Goal: Task Accomplishment & Management: Manage account settings

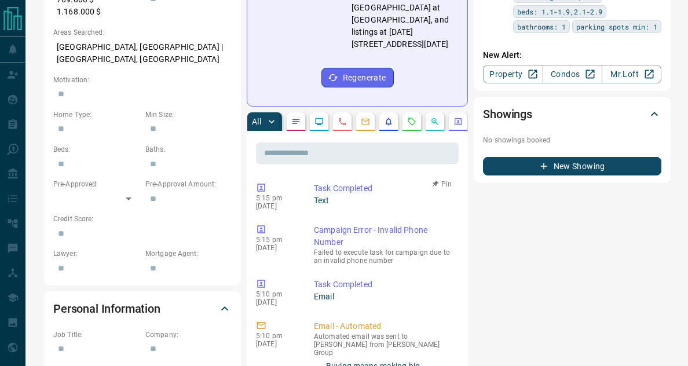
scroll to position [431, 0]
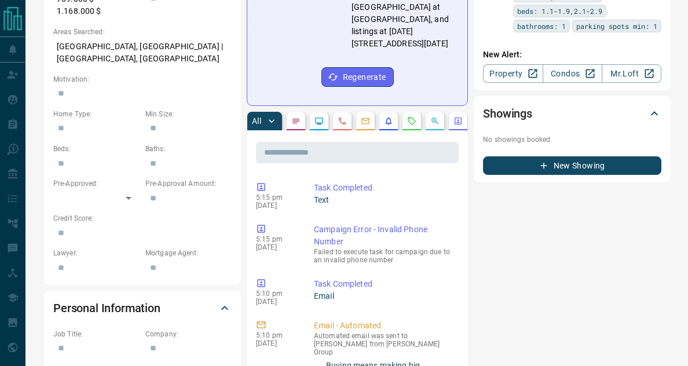
drag, startPoint x: 380, startPoint y: 148, endPoint x: 251, endPoint y: 104, distance: 135.9
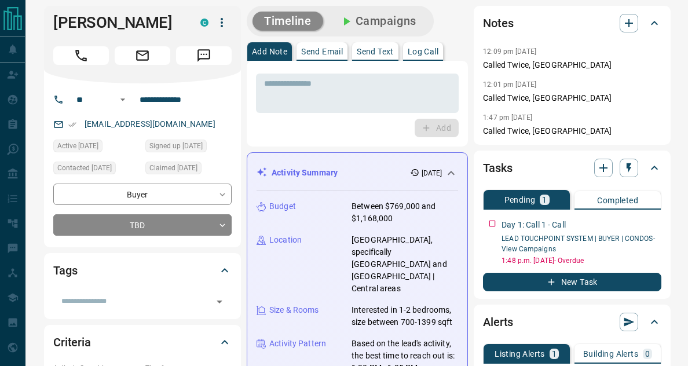
scroll to position [0, 0]
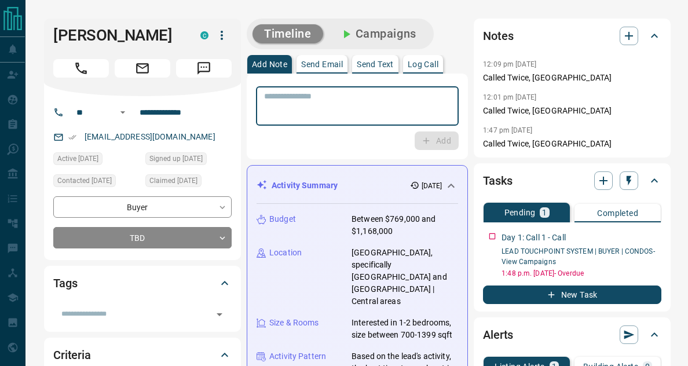
click at [303, 100] on textarea at bounding box center [357, 106] width 186 height 30
paste textarea "**********"
type textarea "**********"
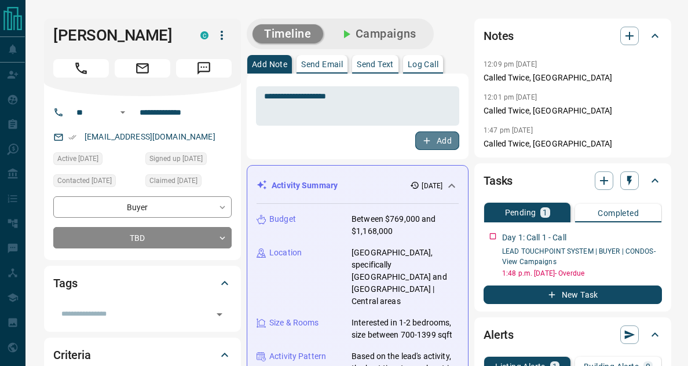
click at [427, 139] on icon "button" at bounding box center [427, 140] width 10 height 10
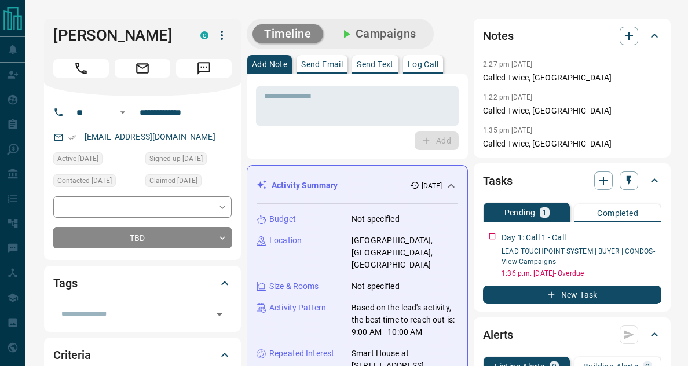
click at [364, 144] on div "Add" at bounding box center [357, 140] width 203 height 19
click at [452, 26] on div "Timeline Campaigns" at bounding box center [357, 34] width 221 height 31
click at [405, 121] on div "* ​" at bounding box center [357, 105] width 203 height 39
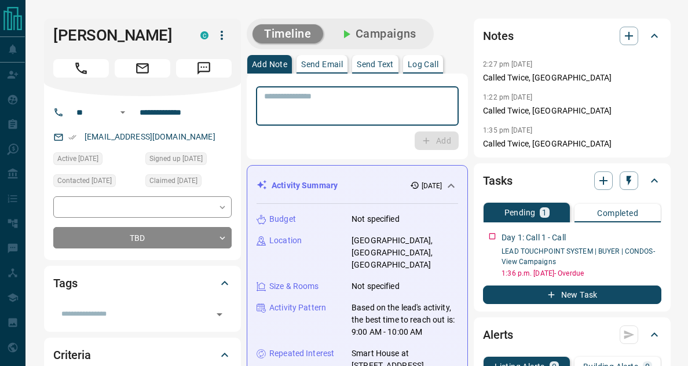
paste textarea "**********"
type textarea "**********"
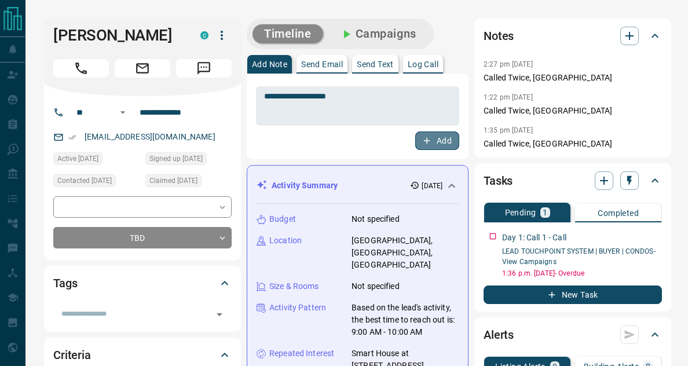
click at [424, 143] on icon "button" at bounding box center [427, 140] width 10 height 10
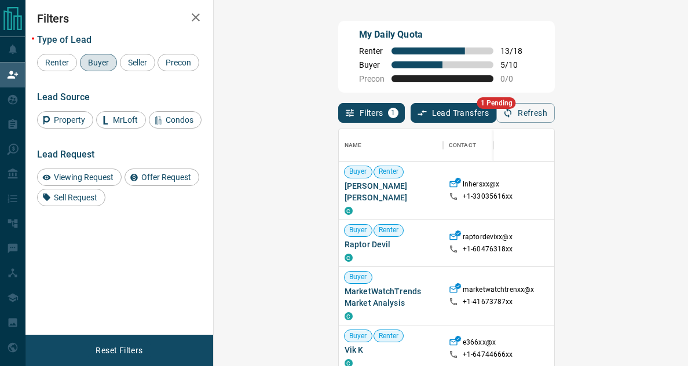
scroll to position [265, 431]
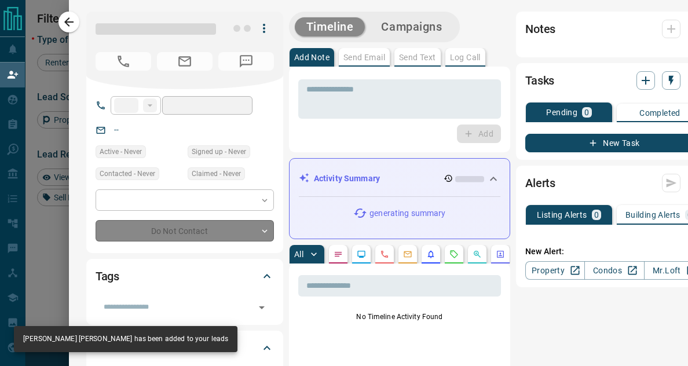
type input "**"
type input "**********"
type input "**"
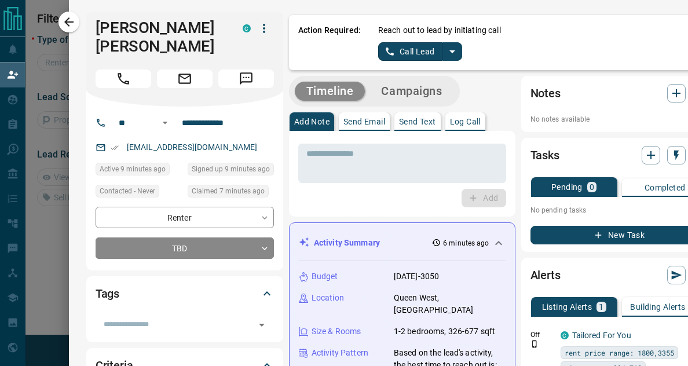
scroll to position [70, 431]
click at [445, 56] on icon "split button" at bounding box center [452, 52] width 14 height 14
click at [430, 72] on li "Call Lead" at bounding box center [419, 73] width 71 height 17
click at [442, 58] on button "split button" at bounding box center [452, 51] width 20 height 19
click at [424, 83] on li "Log Manual Call" at bounding box center [419, 91] width 71 height 17
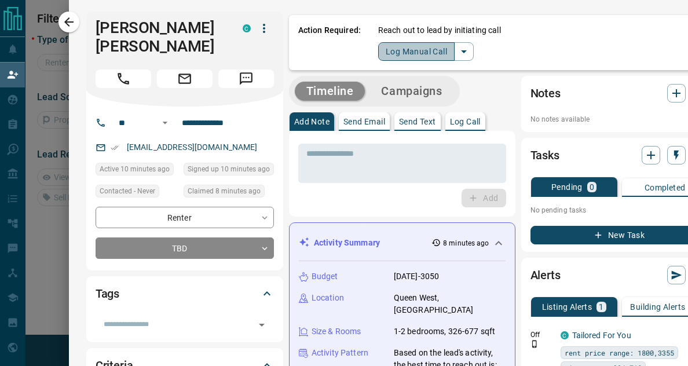
click at [419, 56] on button "Log Manual Call" at bounding box center [416, 51] width 76 height 19
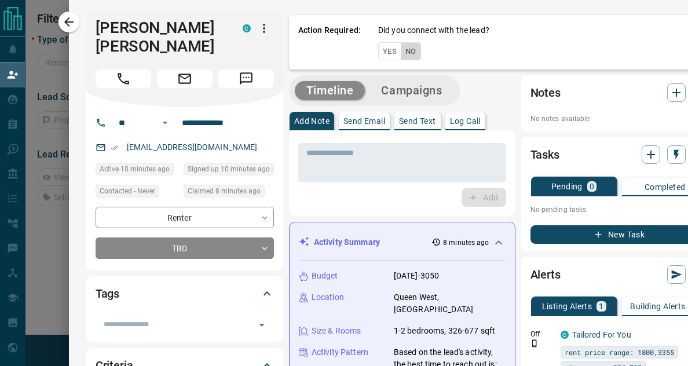
click at [402, 45] on button "No" at bounding box center [411, 51] width 20 height 18
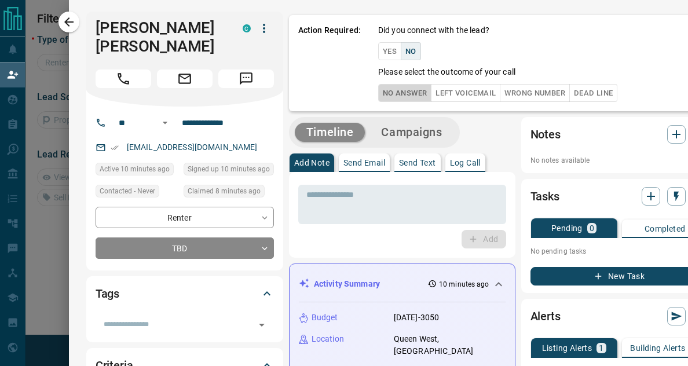
click at [405, 96] on button "No Answer" at bounding box center [404, 93] width 53 height 18
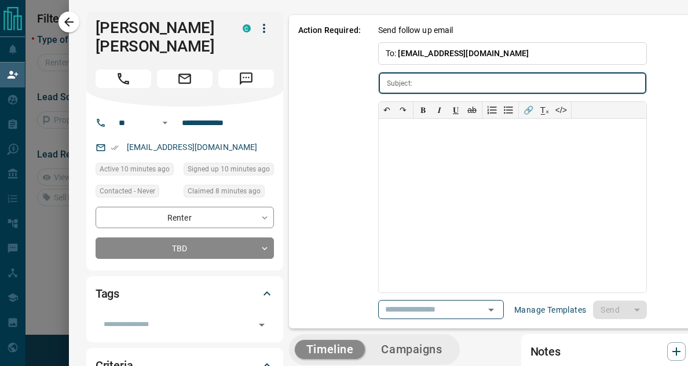
scroll to position [0, 16]
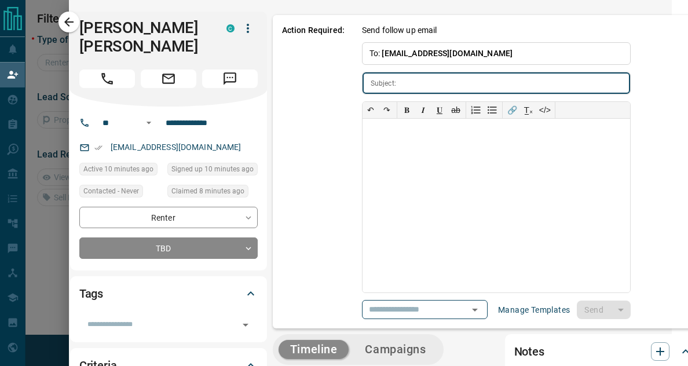
type input "**********"
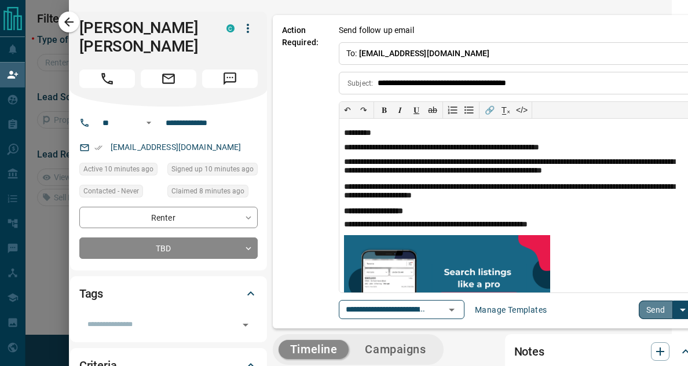
click at [645, 316] on button "Send" at bounding box center [656, 310] width 34 height 19
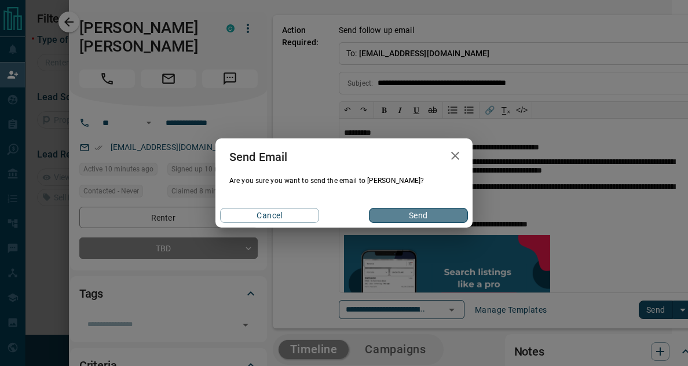
click at [413, 219] on button "Send" at bounding box center [418, 215] width 99 height 15
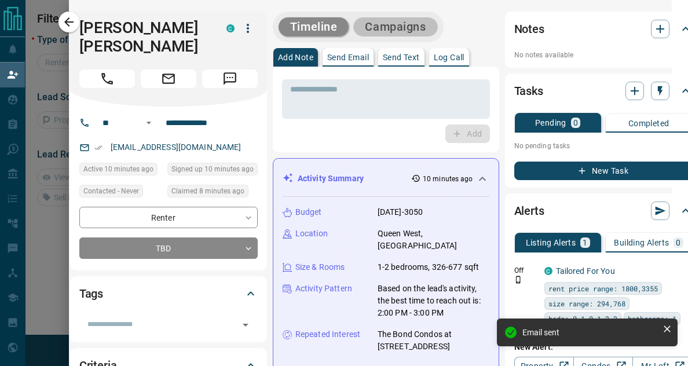
click at [394, 27] on button "Campaigns" at bounding box center [395, 26] width 84 height 19
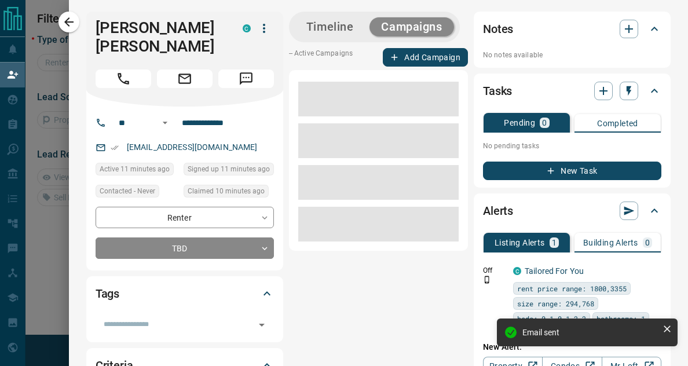
scroll to position [0, 0]
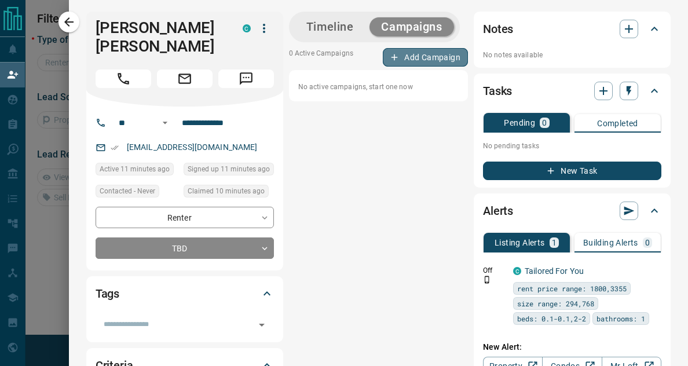
click at [406, 56] on button "Add Campaign" at bounding box center [425, 57] width 85 height 19
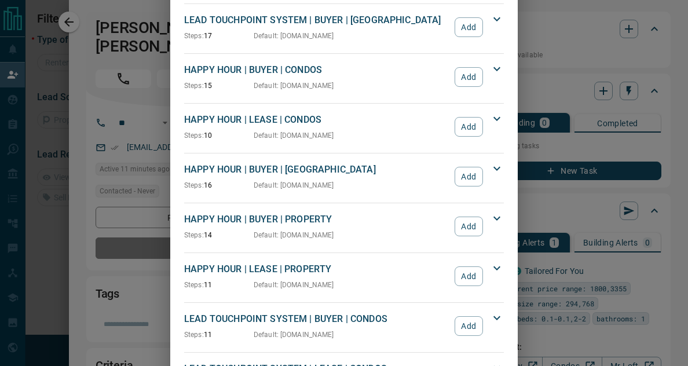
scroll to position [97, 0]
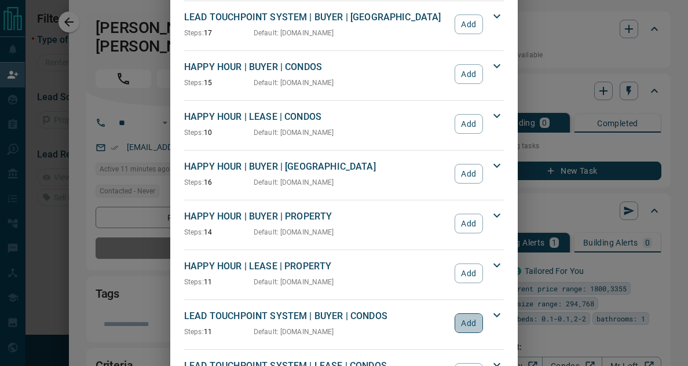
click at [462, 323] on button "Add" at bounding box center [469, 323] width 28 height 20
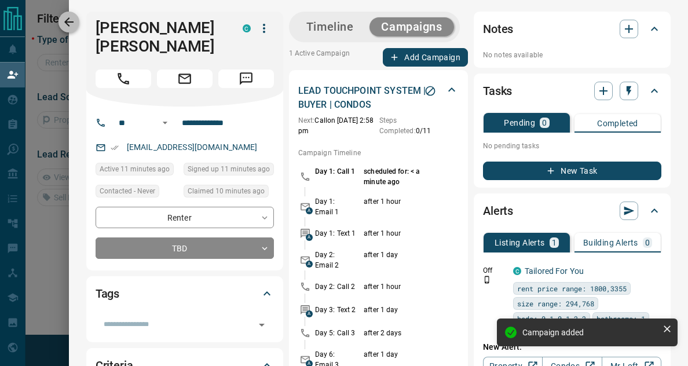
click at [73, 22] on icon "button" at bounding box center [68, 21] width 9 height 9
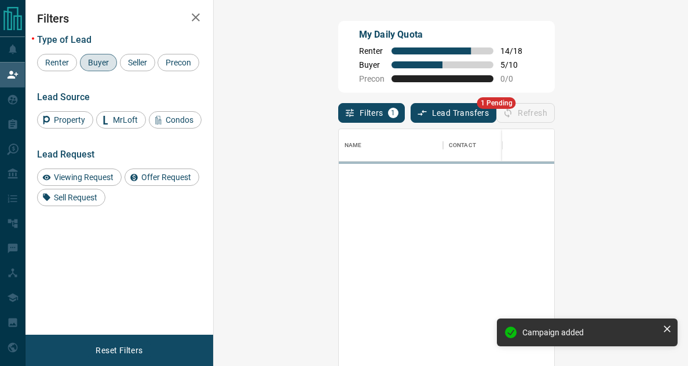
scroll to position [265, 431]
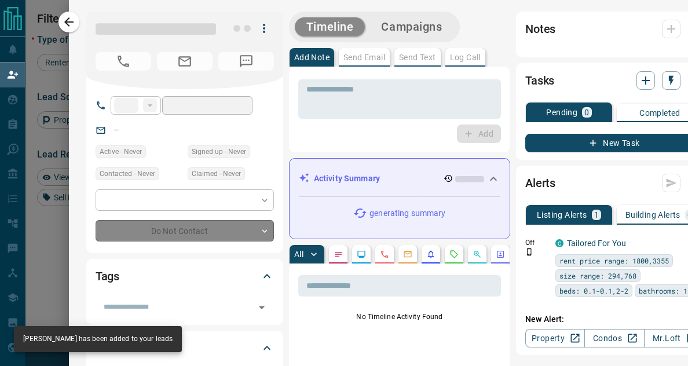
type input "**"
type input "**********"
type input "**"
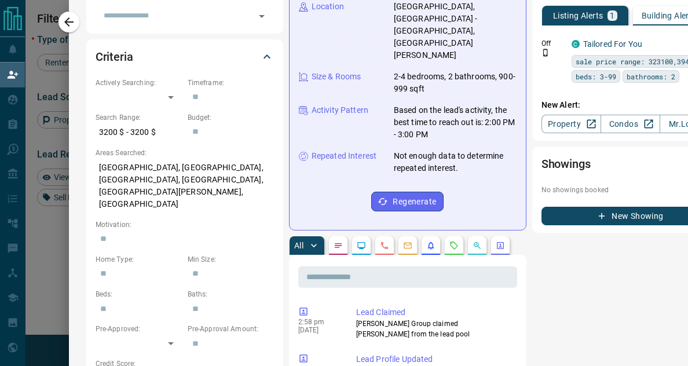
scroll to position [0, 0]
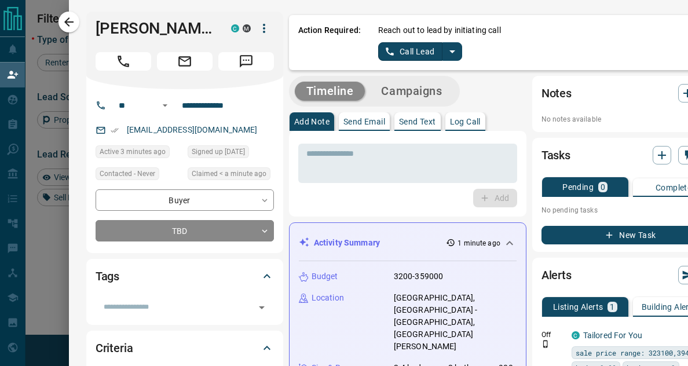
click at [445, 58] on icon "split button" at bounding box center [452, 52] width 14 height 14
click at [426, 91] on li "Log Manual Call" at bounding box center [419, 91] width 71 height 17
click at [421, 54] on button "Log Manual Call" at bounding box center [416, 51] width 76 height 19
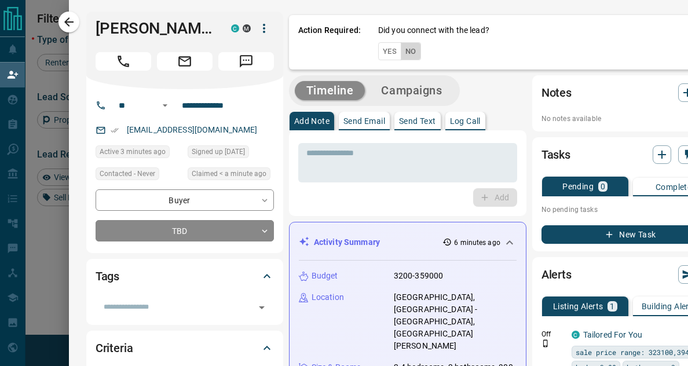
click at [411, 54] on button "No" at bounding box center [411, 51] width 20 height 18
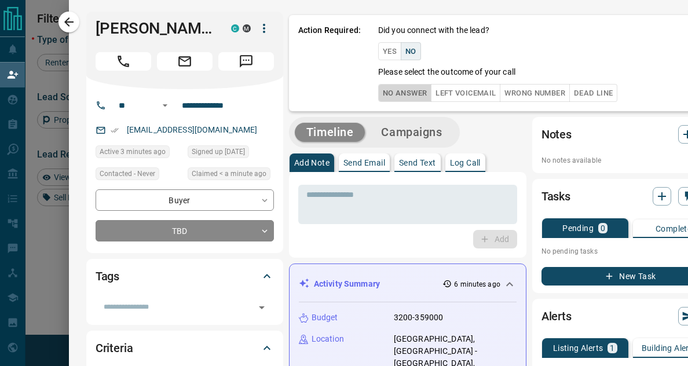
click at [400, 91] on button "No Answer" at bounding box center [404, 93] width 53 height 18
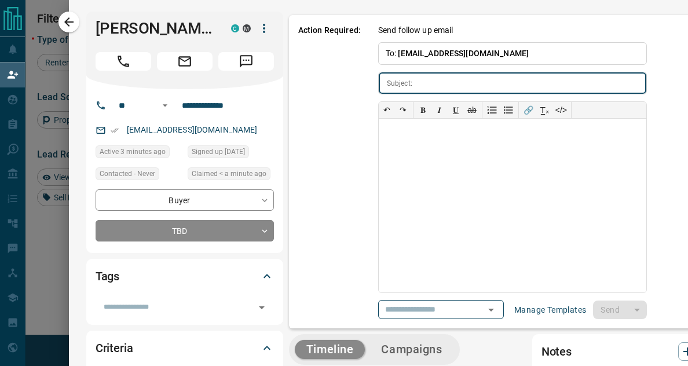
scroll to position [0, 16]
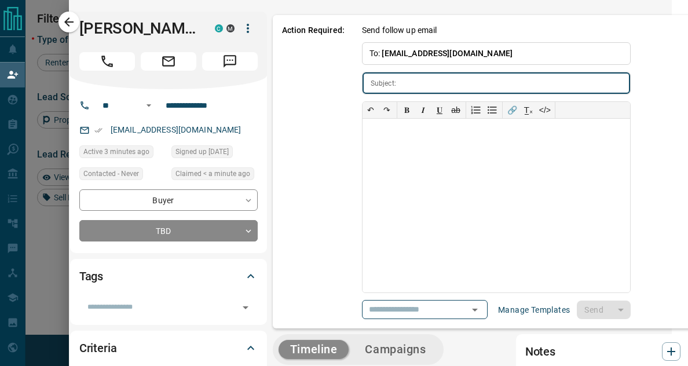
type input "**********"
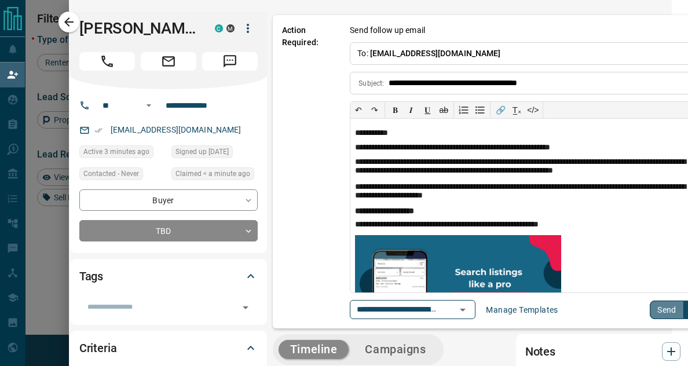
click at [650, 307] on button "Send" at bounding box center [667, 310] width 34 height 19
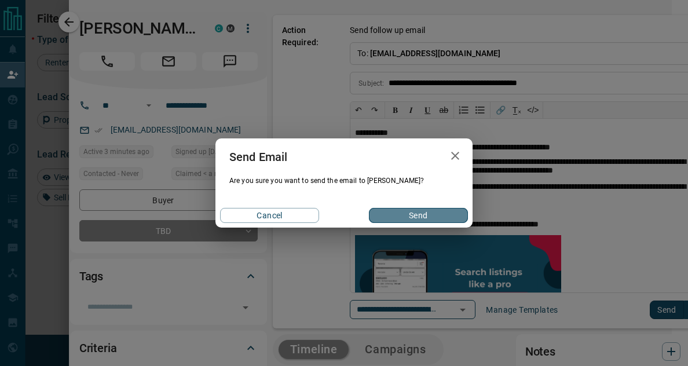
click at [438, 219] on button "Send" at bounding box center [418, 215] width 99 height 15
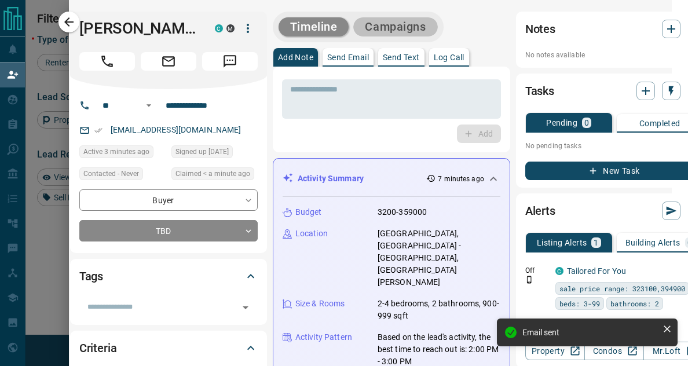
click at [382, 33] on button "Campaigns" at bounding box center [395, 26] width 84 height 19
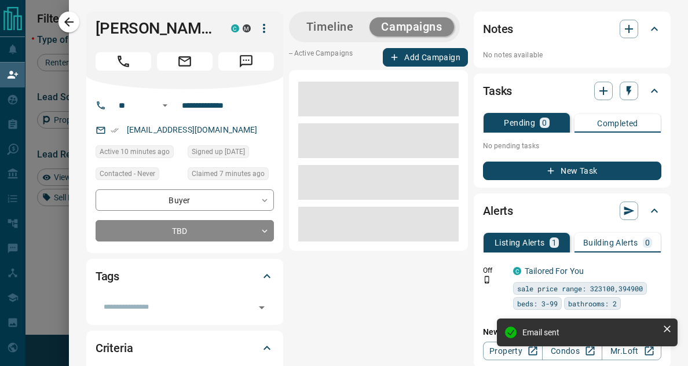
scroll to position [0, 0]
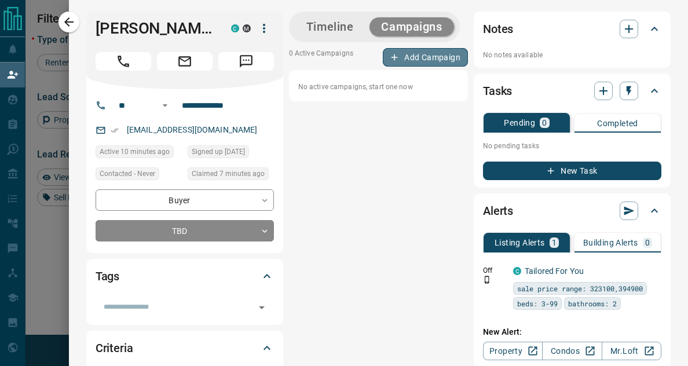
click at [419, 53] on button "Add Campaign" at bounding box center [425, 57] width 85 height 19
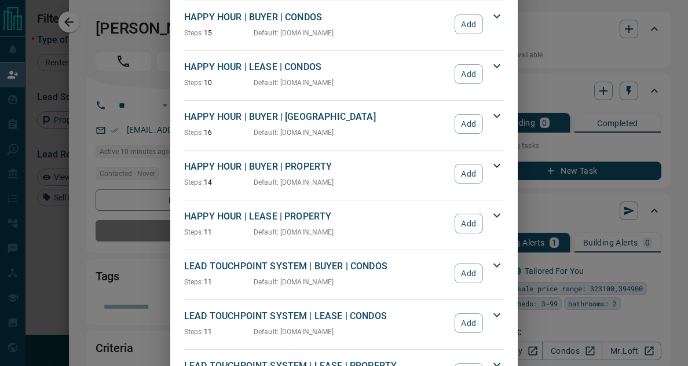
scroll to position [148, 0]
click at [468, 275] on button "Add" at bounding box center [469, 273] width 28 height 20
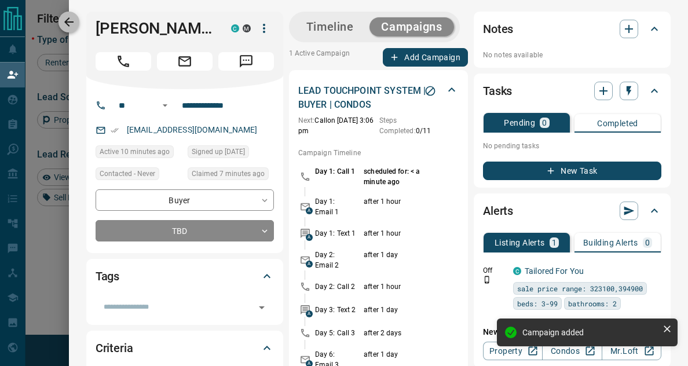
click at [66, 25] on icon "button" at bounding box center [69, 22] width 14 height 14
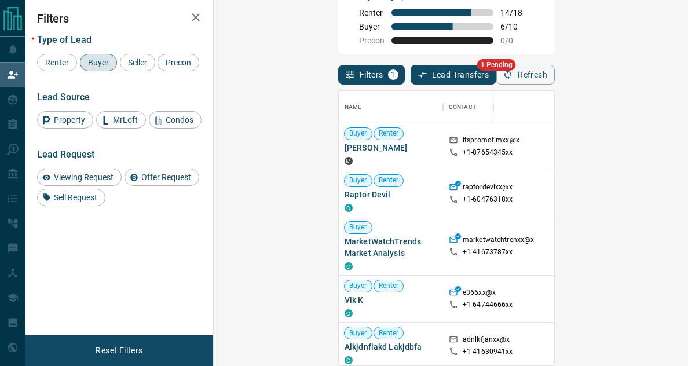
scroll to position [0, 0]
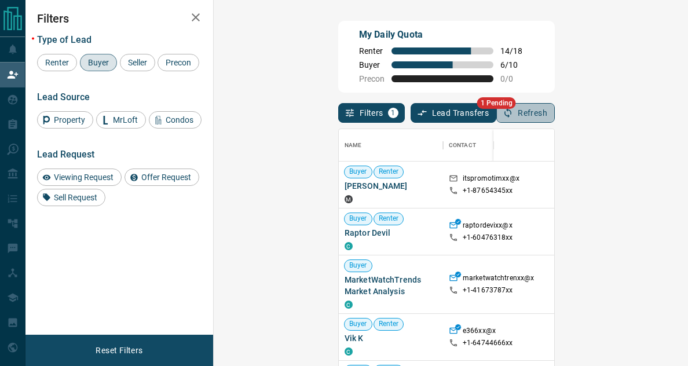
click at [555, 111] on button "Refresh" at bounding box center [525, 113] width 58 height 20
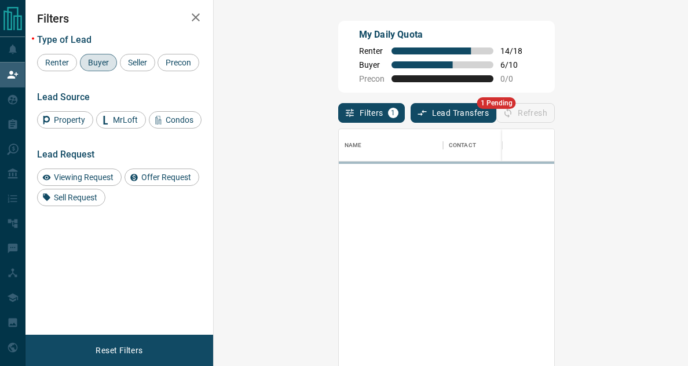
scroll to position [265, 431]
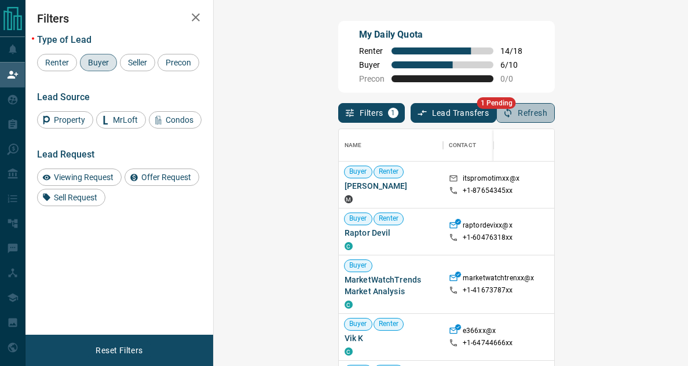
click at [555, 111] on button "Refresh" at bounding box center [525, 113] width 58 height 20
click at [555, 113] on button "Refresh" at bounding box center [525, 113] width 58 height 20
click at [555, 110] on div "Filters 1 Lead Transfers 1 Pending Refresh" at bounding box center [446, 108] width 217 height 30
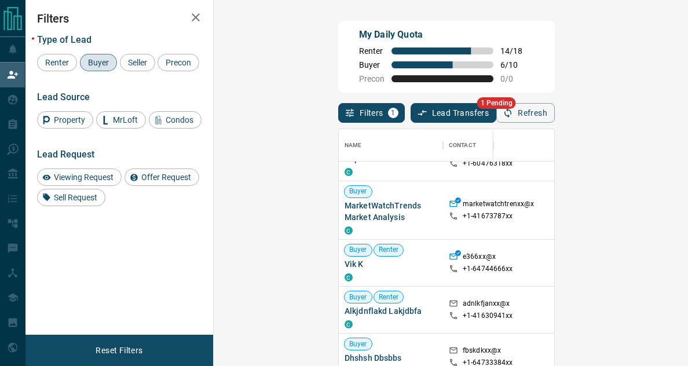
scroll to position [0, 0]
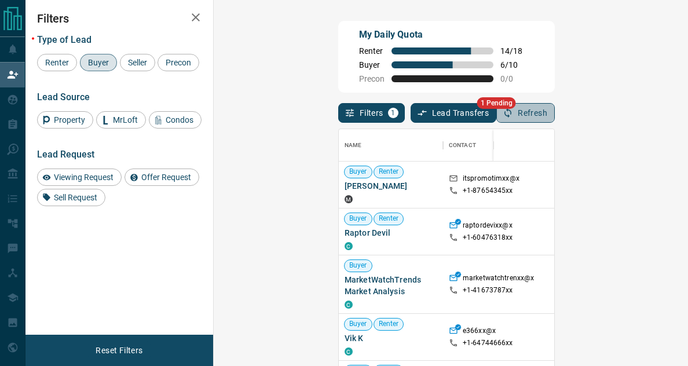
click at [513, 109] on icon "button" at bounding box center [508, 113] width 10 height 10
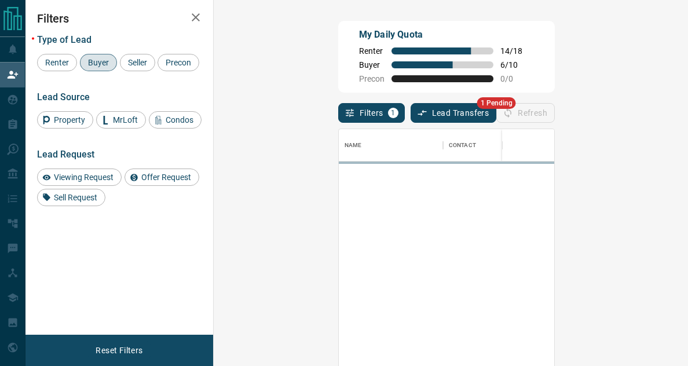
scroll to position [265, 431]
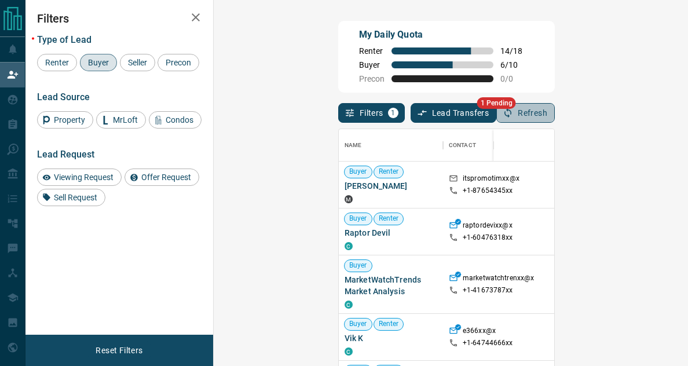
click at [513, 109] on icon "button" at bounding box center [508, 113] width 10 height 10
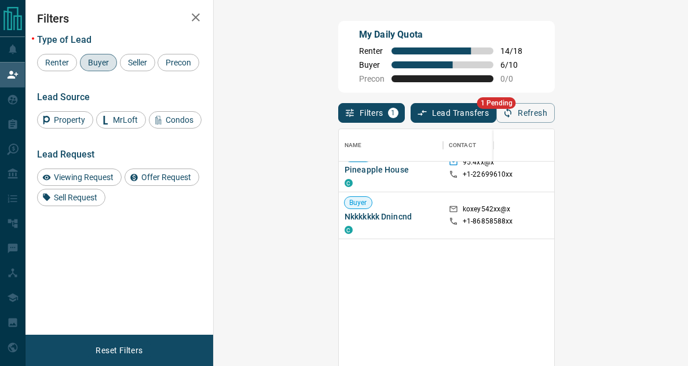
scroll to position [0, 0]
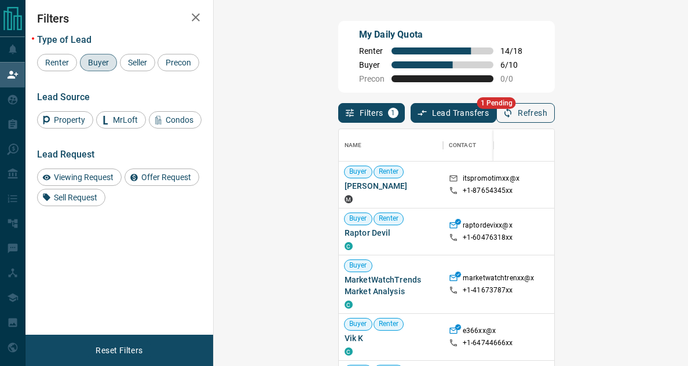
drag, startPoint x: 607, startPoint y: 105, endPoint x: 625, endPoint y: 111, distance: 18.1
click at [555, 111] on div "Filters 1 Lead Transfers 1 Pending Refresh" at bounding box center [446, 108] width 217 height 30
click at [513, 111] on icon "button" at bounding box center [508, 113] width 10 height 10
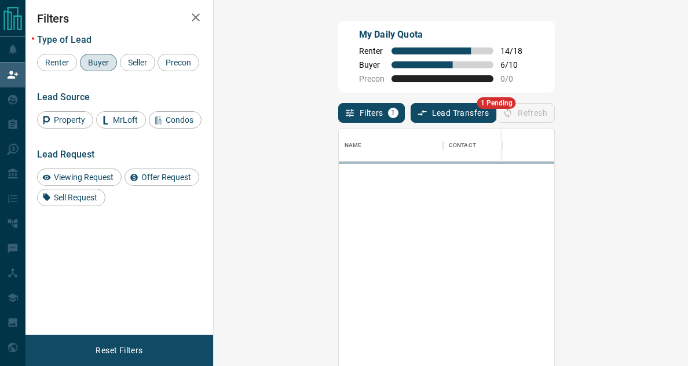
scroll to position [265, 431]
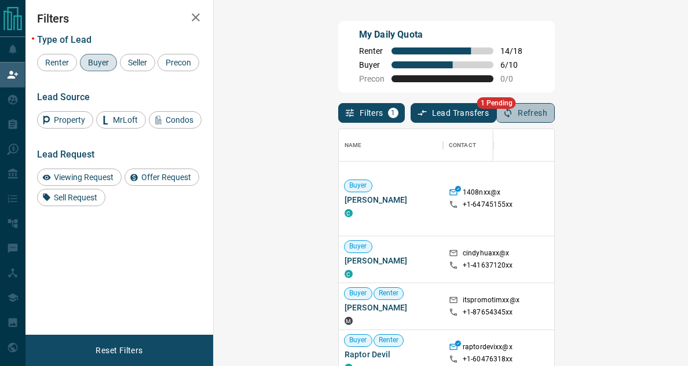
click at [555, 122] on button "Refresh" at bounding box center [525, 113] width 58 height 20
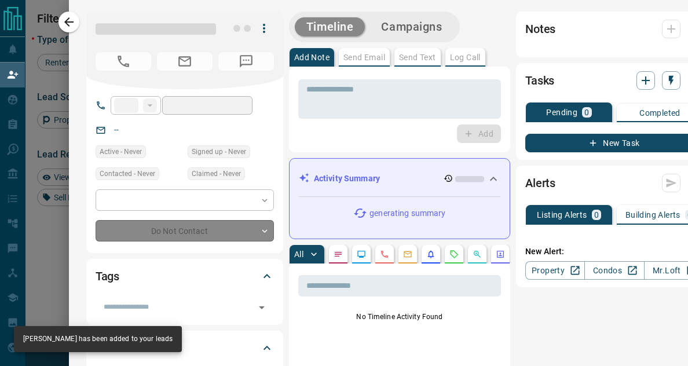
type input "**"
type input "**********"
type input "*"
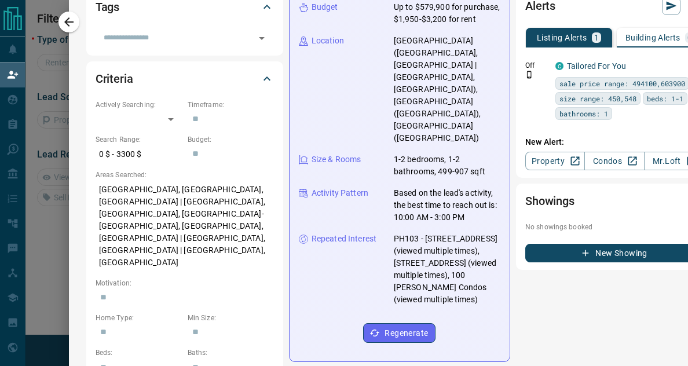
scroll to position [0, 0]
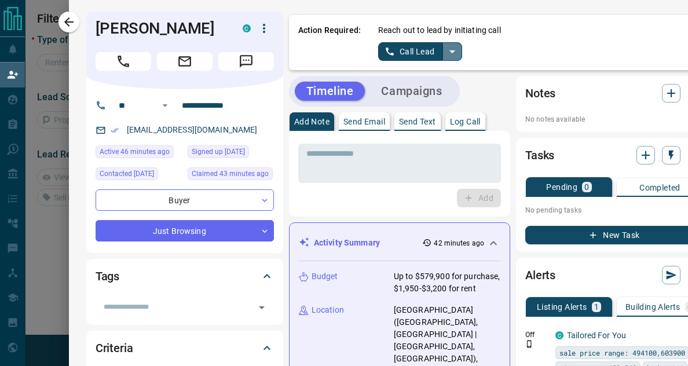
click at [442, 53] on button "split button" at bounding box center [452, 51] width 20 height 19
click at [422, 85] on li "Log Manual Call" at bounding box center [419, 91] width 71 height 17
click at [424, 46] on button "Log Manual Call" at bounding box center [416, 51] width 76 height 19
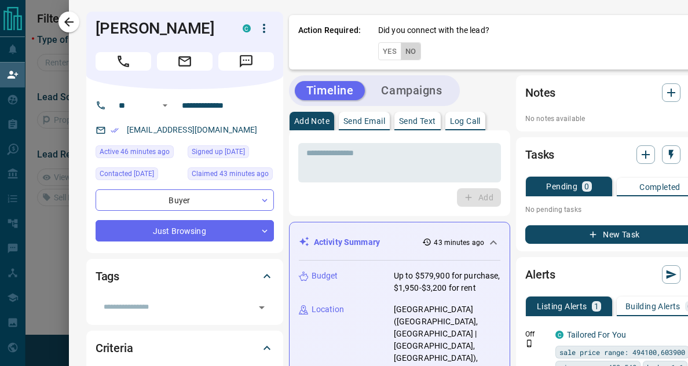
click at [403, 56] on button "No" at bounding box center [411, 51] width 20 height 18
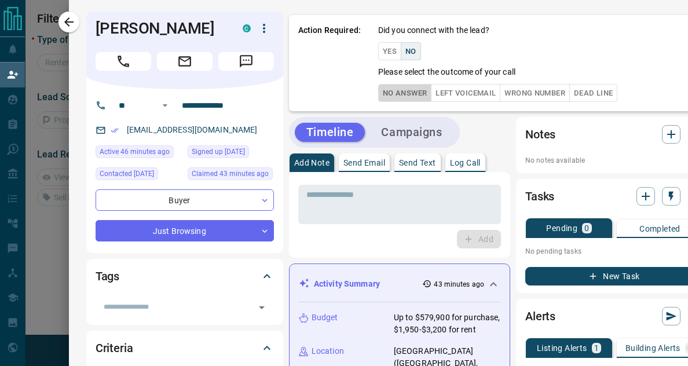
click at [386, 100] on button "No Answer" at bounding box center [404, 93] width 53 height 18
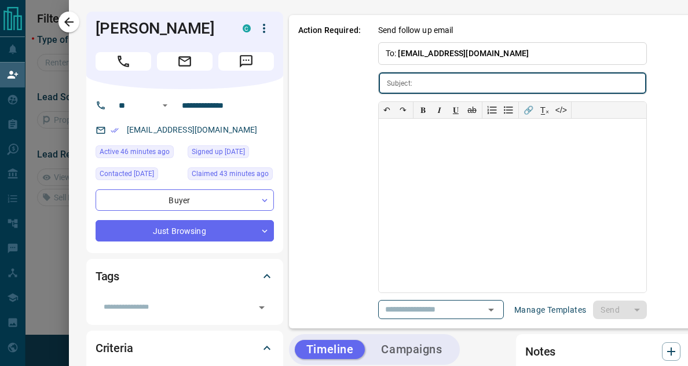
scroll to position [0, 21]
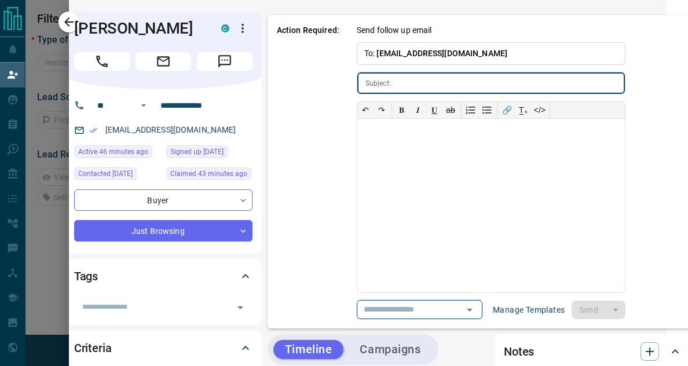
type input "**********"
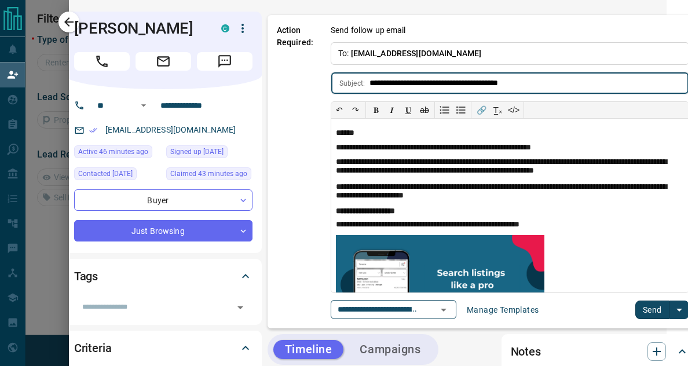
click at [636, 309] on button "Send" at bounding box center [652, 310] width 34 height 19
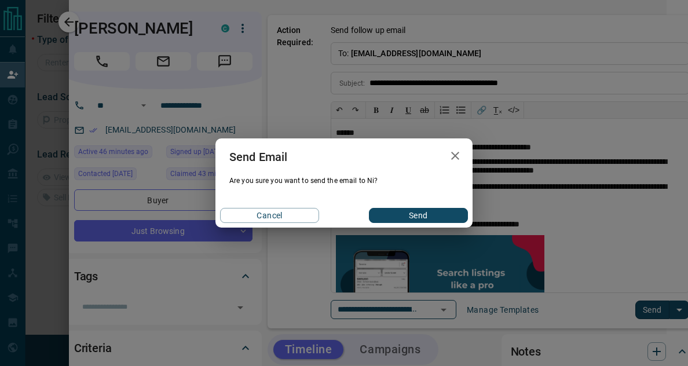
click at [448, 211] on button "Send" at bounding box center [418, 215] width 99 height 15
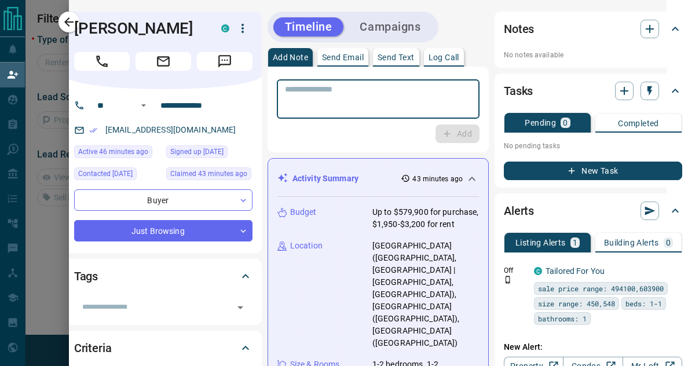
click at [390, 101] on textarea at bounding box center [378, 100] width 186 height 30
paste textarea "**********"
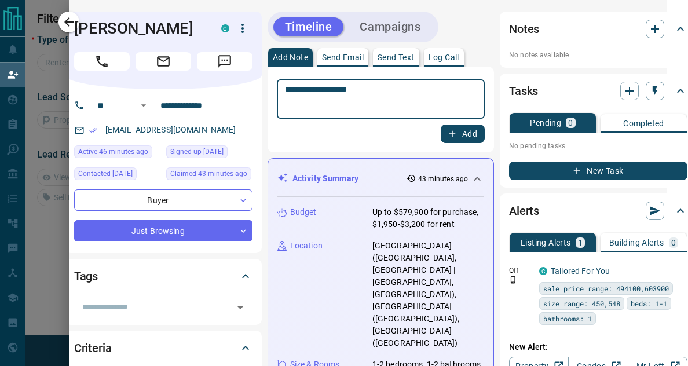
type textarea "**********"
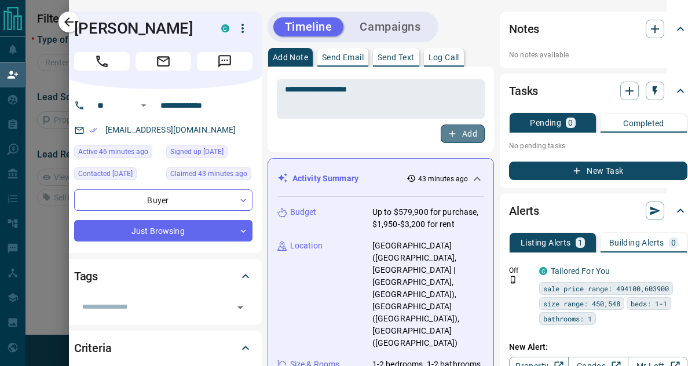
click at [445, 139] on button "Add" at bounding box center [463, 133] width 44 height 19
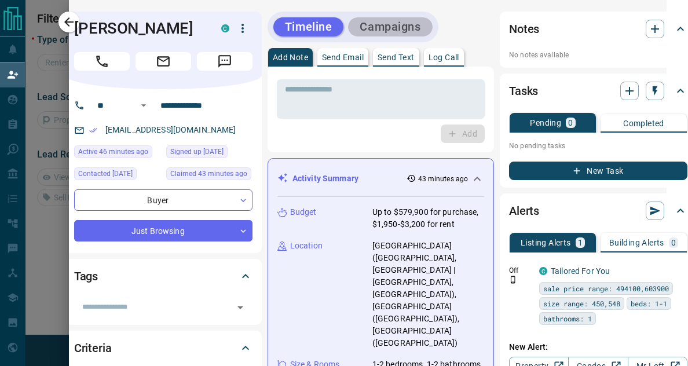
click at [374, 19] on button "Campaigns" at bounding box center [390, 26] width 84 height 19
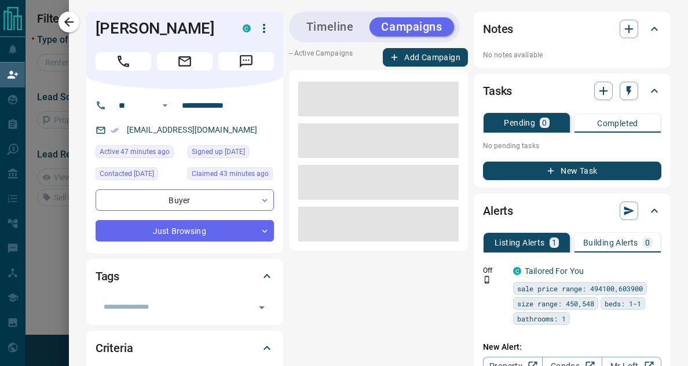
scroll to position [0, 0]
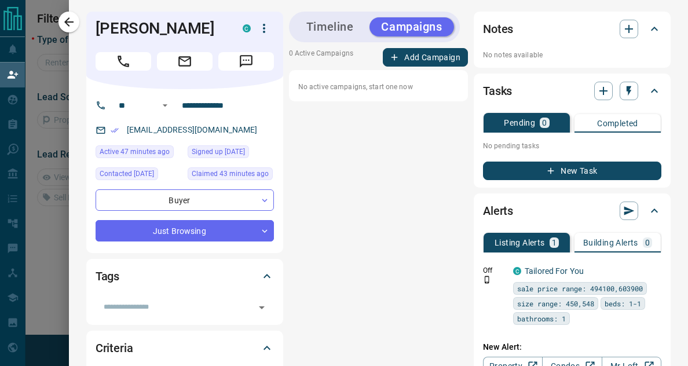
click at [427, 46] on div "Timeline Campaigns 0 Active Campaigns Add Campaign No active campaigns, start o…" at bounding box center [378, 243] width 179 height 463
click at [428, 56] on button "Add Campaign" at bounding box center [425, 57] width 85 height 19
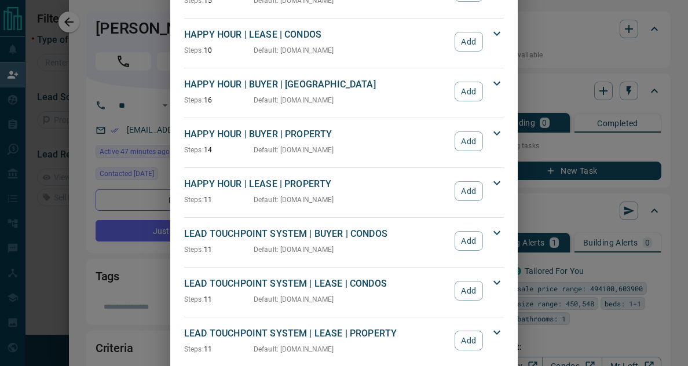
scroll to position [180, 0]
click at [464, 239] on button "Add" at bounding box center [469, 240] width 28 height 20
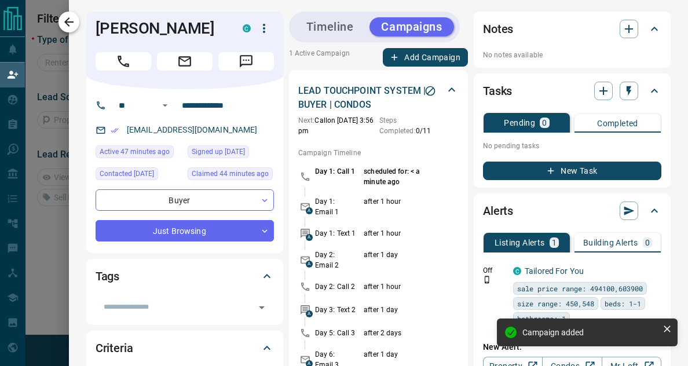
click at [66, 21] on icon "button" at bounding box center [69, 22] width 14 height 14
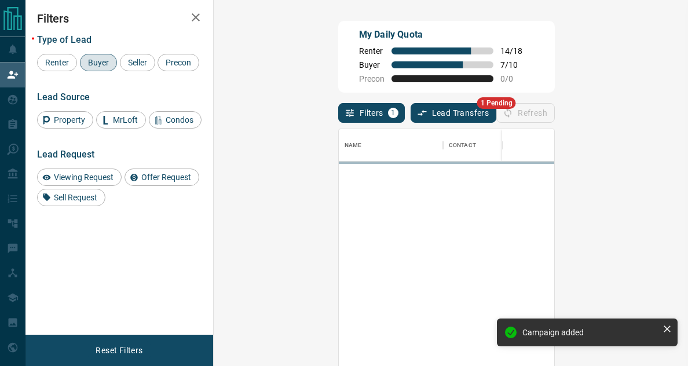
scroll to position [265, 431]
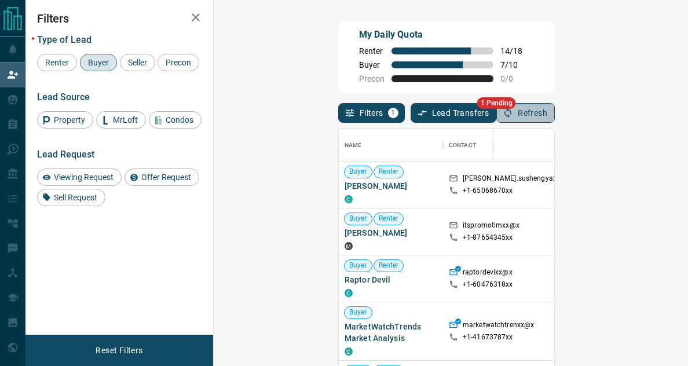
click at [555, 112] on button "Refresh" at bounding box center [525, 113] width 58 height 20
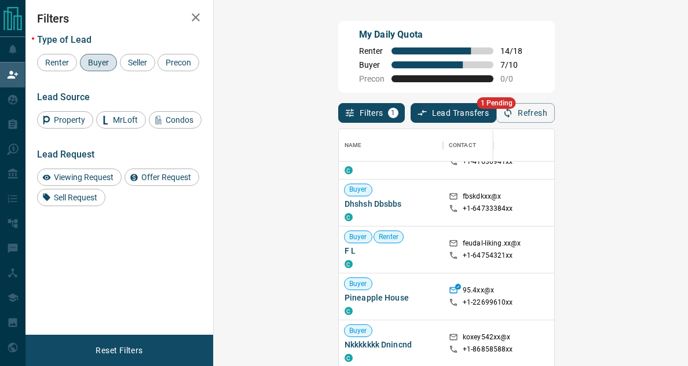
scroll to position [276, 0]
click at [511, 115] on icon "button" at bounding box center [507, 113] width 7 height 10
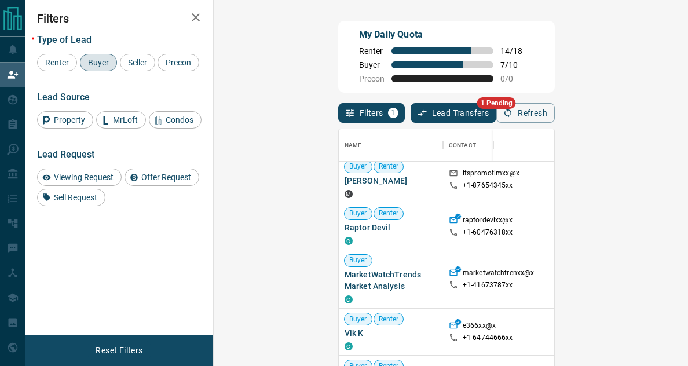
scroll to position [0, 0]
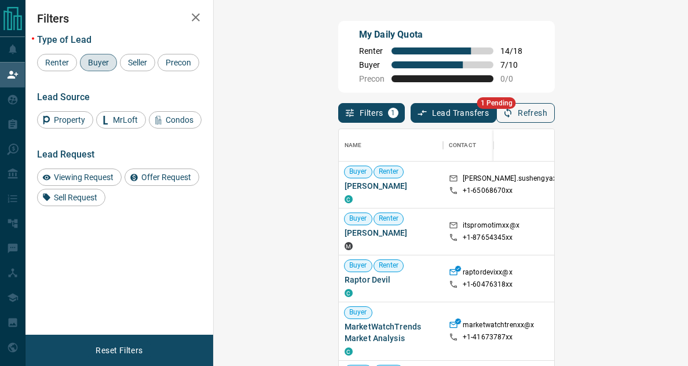
click at [555, 116] on button "Refresh" at bounding box center [525, 113] width 58 height 20
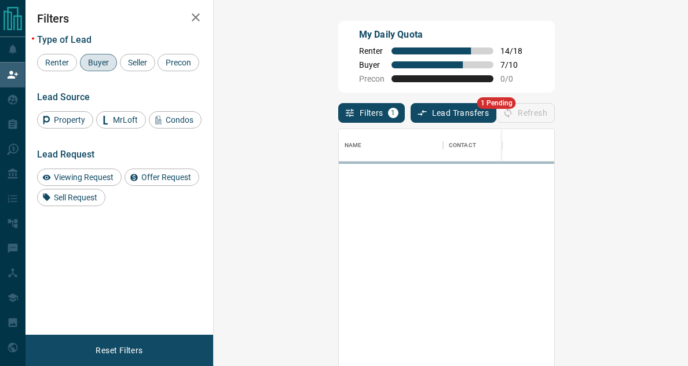
scroll to position [265, 431]
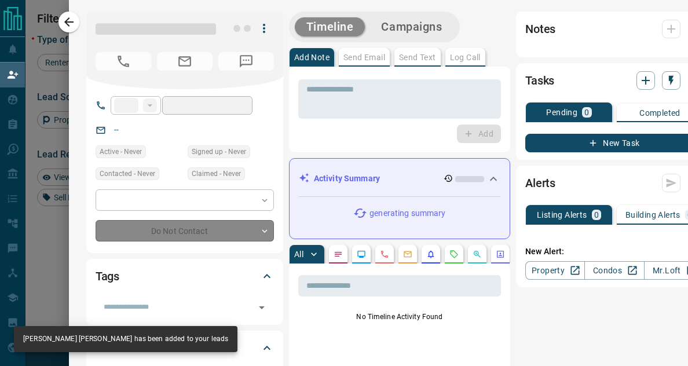
type input "**"
type input "**********"
type input "**"
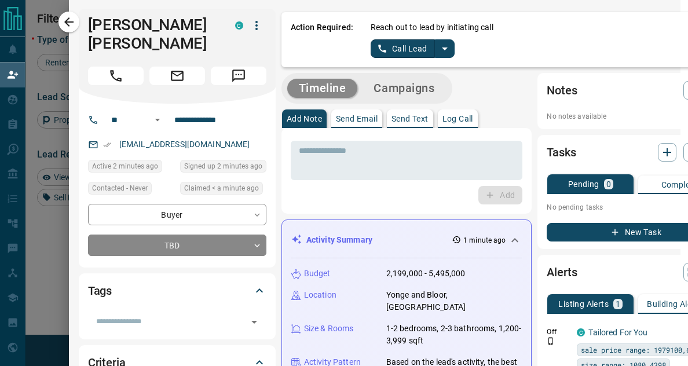
scroll to position [0, 8]
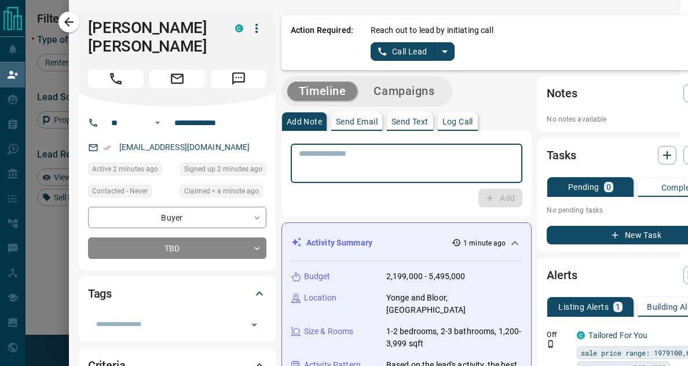
click at [431, 172] on textarea at bounding box center [407, 164] width 216 height 30
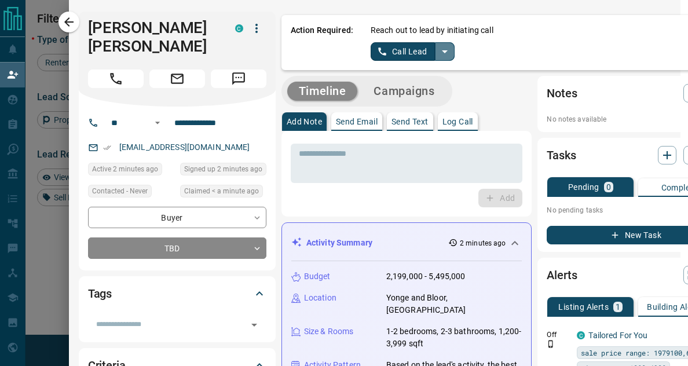
click at [441, 50] on icon "split button" at bounding box center [445, 52] width 14 height 14
click at [400, 89] on li "Log Manual Call" at bounding box center [411, 91] width 71 height 17
click at [412, 48] on button "Log Manual Call" at bounding box center [409, 51] width 76 height 19
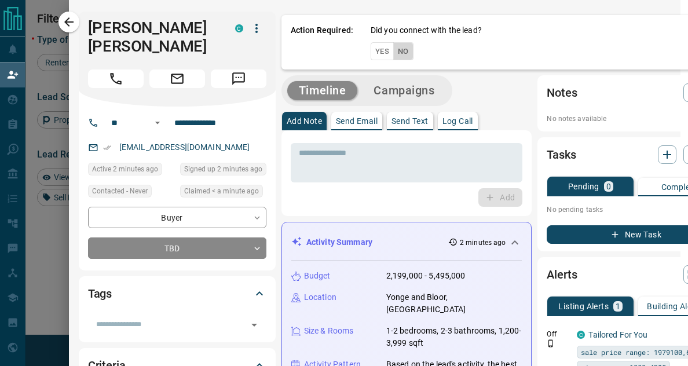
click at [398, 53] on button "No" at bounding box center [403, 51] width 20 height 18
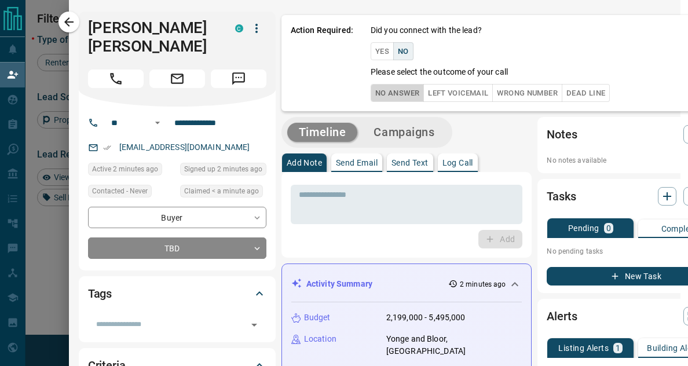
click at [401, 100] on button "No Answer" at bounding box center [397, 93] width 53 height 18
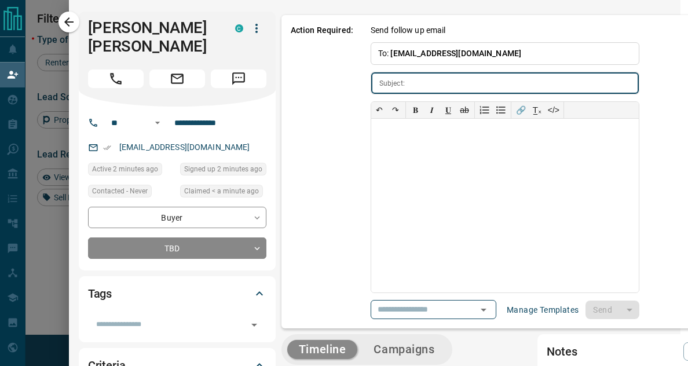
scroll to position [0, 26]
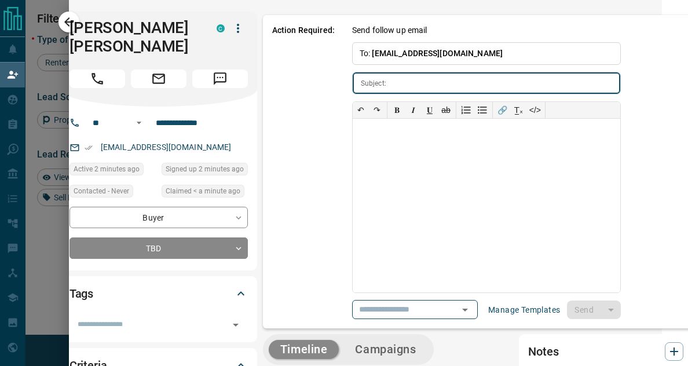
type input "**********"
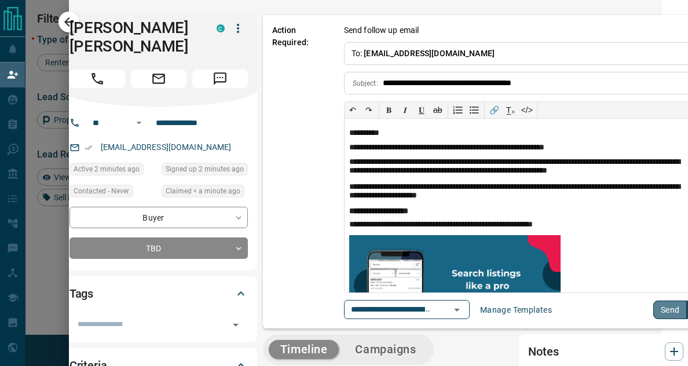
click at [653, 311] on button "Send" at bounding box center [670, 310] width 34 height 19
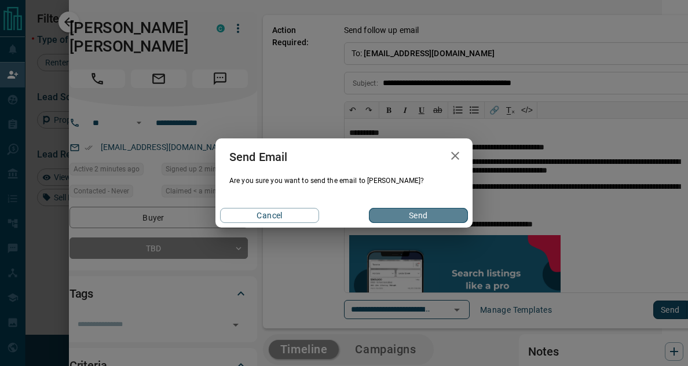
click at [446, 211] on button "Send" at bounding box center [418, 215] width 99 height 15
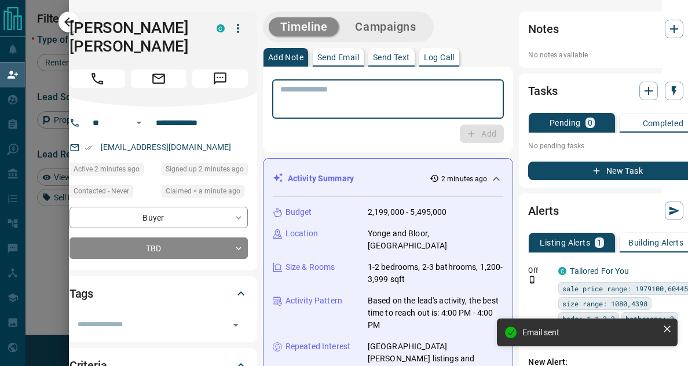
click at [395, 87] on textarea at bounding box center [388, 100] width 216 height 30
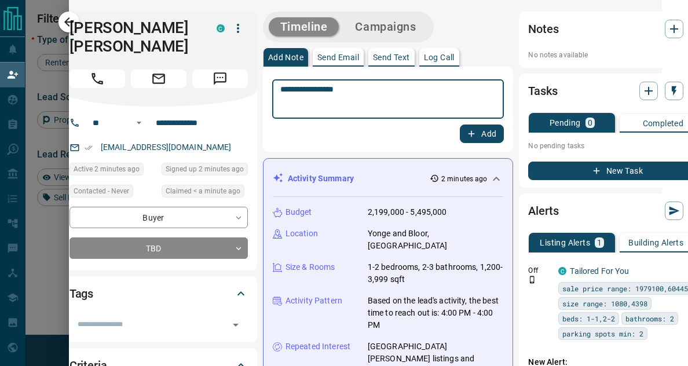
click at [284, 91] on textarea "**********" at bounding box center [378, 100] width 196 height 30
type textarea "**********"
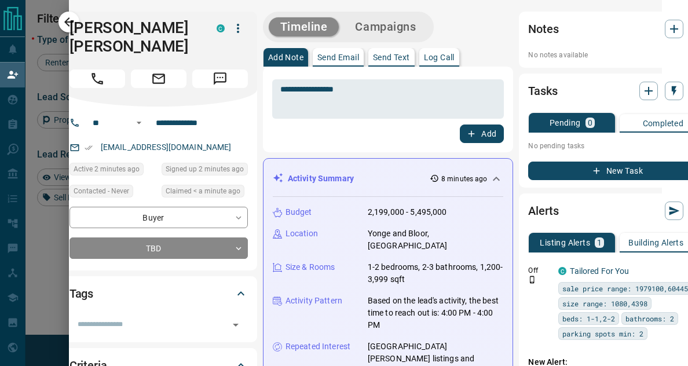
click at [383, 94] on textarea "**********" at bounding box center [378, 100] width 196 height 30
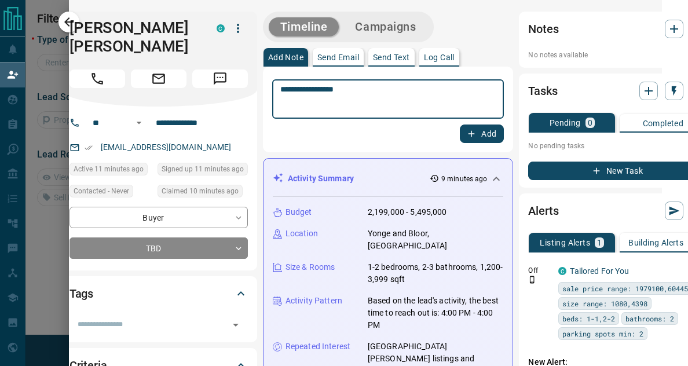
click at [466, 130] on icon "button" at bounding box center [471, 134] width 10 height 10
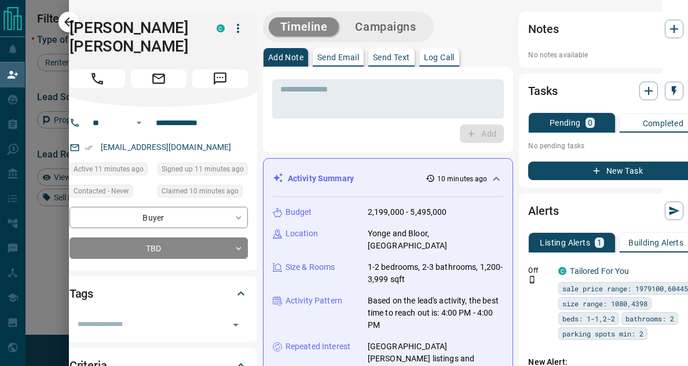
scroll to position [265, 431]
click at [67, 14] on button "button" at bounding box center [68, 22] width 21 height 21
